Goal: Task Accomplishment & Management: Manage account settings

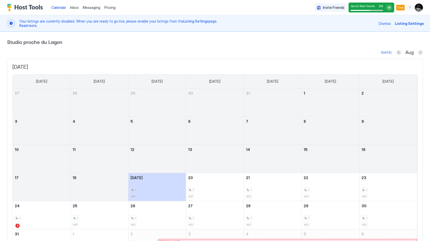
click at [421, 7] on img "User profile" at bounding box center [418, 8] width 8 height 8
click at [390, 27] on div "Settings" at bounding box center [390, 28] width 64 height 9
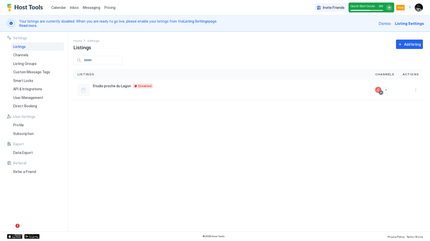
click at [414, 9] on div "Invite Friends Quick Start Guide 3 / 5 Trial EC" at bounding box center [369, 7] width 108 height 15
click at [416, 9] on img "User profile" at bounding box center [418, 8] width 8 height 8
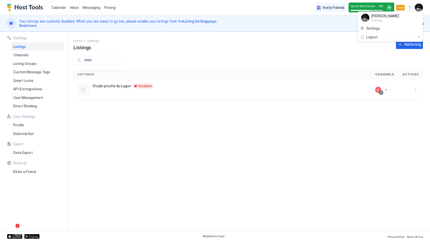
click at [50, 132] on div at bounding box center [215, 120] width 430 height 241
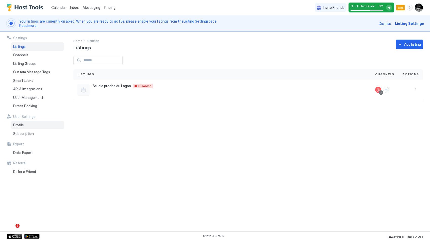
click at [23, 126] on div "Profile" at bounding box center [37, 125] width 53 height 9
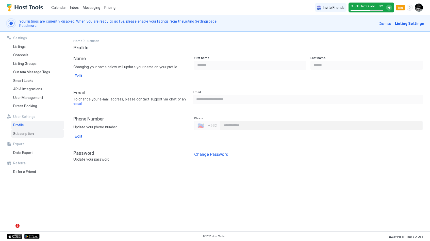
click at [26, 131] on span "Subscription" at bounding box center [23, 133] width 21 height 5
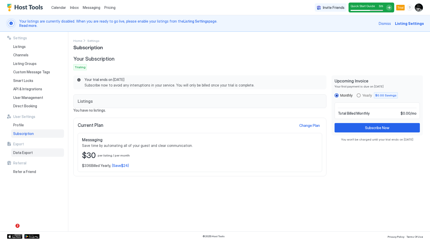
click at [20, 152] on span "Data Export" at bounding box center [23, 152] width 20 height 5
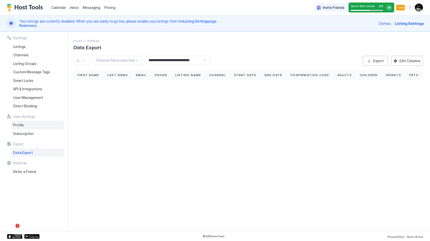
click at [19, 125] on span "Profile" at bounding box center [18, 125] width 11 height 5
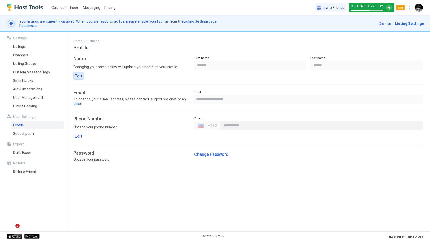
click at [80, 76] on div "Edit" at bounding box center [79, 76] width 8 height 6
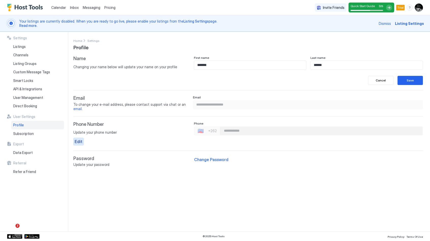
click at [81, 138] on div "Edit" at bounding box center [79, 141] width 8 height 6
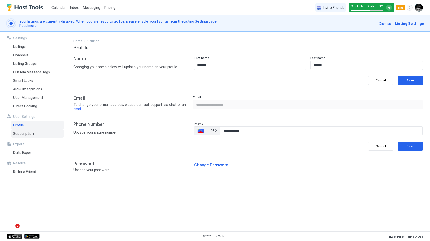
click at [27, 132] on span "Subscription" at bounding box center [23, 133] width 21 height 5
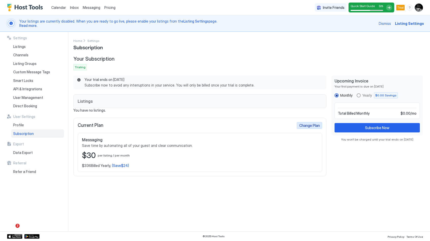
click at [305, 125] on div "Change Plan" at bounding box center [309, 125] width 21 height 5
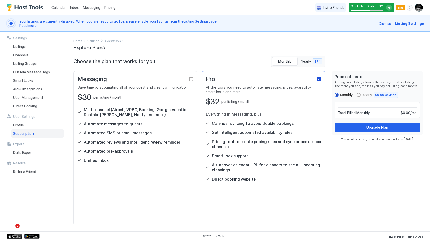
click at [319, 79] on icon "checkbox" at bounding box center [319, 79] width 2 height 2
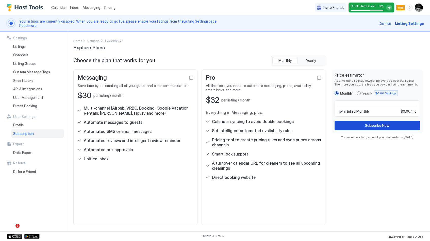
click at [358, 128] on button "Subscribe Now" at bounding box center [376, 125] width 85 height 9
click at [371, 123] on div "Subscribe Now" at bounding box center [377, 125] width 24 height 5
click at [34, 132] on div "Subscription" at bounding box center [37, 133] width 53 height 9
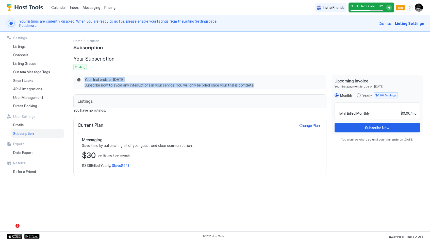
drag, startPoint x: 82, startPoint y: 84, endPoint x: 259, endPoint y: 83, distance: 177.3
click at [259, 83] on div "Your trial ends on [DATE] Subscribe now to avoid any interruptions in your serv…" at bounding box center [199, 82] width 247 height 10
click at [259, 83] on span "Subscribe now to avoid any interruptions in your service. You will only be bill…" at bounding box center [202, 85] width 236 height 5
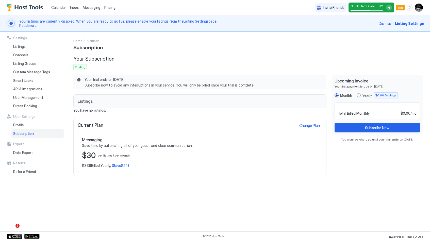
click at [419, 6] on img "User profile" at bounding box center [418, 8] width 8 height 8
click at [302, 51] on div at bounding box center [215, 120] width 430 height 241
click at [23, 153] on div "Data Export" at bounding box center [37, 152] width 53 height 9
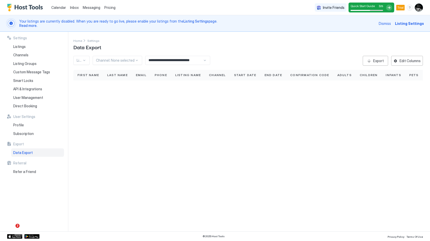
click at [27, 7] on img "Host Tools Logo" at bounding box center [26, 8] width 38 height 8
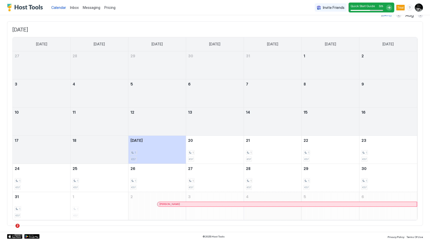
scroll to position [37, 0]
click at [251, 206] on div "[PERSON_NAME]" at bounding box center [286, 204] width 259 height 5
click at [420, 8] on img "User profile" at bounding box center [418, 8] width 8 height 8
click at [397, 30] on div "Settings" at bounding box center [390, 28] width 64 height 9
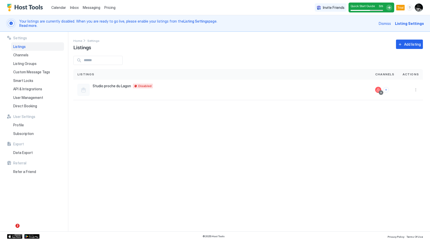
click at [412, 24] on span "Listing Settings" at bounding box center [409, 23] width 29 height 5
click at [401, 23] on span "Listing Settings" at bounding box center [409, 23] width 29 height 5
click at [109, 8] on span "Pricing" at bounding box center [109, 7] width 11 height 5
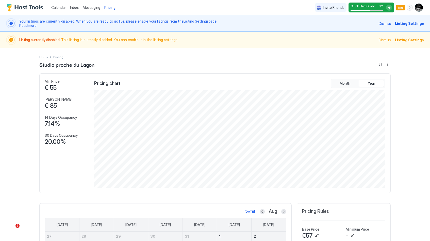
click at [406, 23] on span "Listing Settings" at bounding box center [409, 23] width 29 height 5
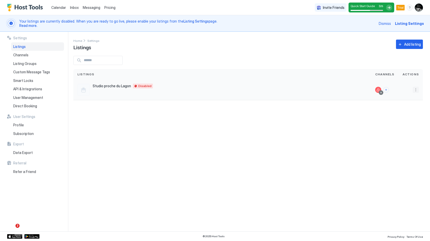
click at [415, 91] on button "More options" at bounding box center [415, 90] width 6 height 6
click at [397, 137] on span "Delete" at bounding box center [397, 138] width 9 height 4
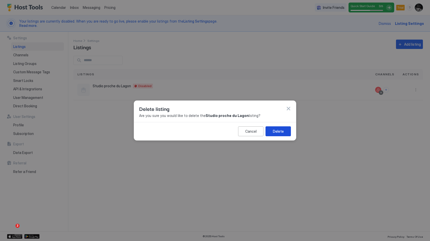
click at [272, 130] on button "Delete" at bounding box center [277, 131] width 25 height 10
